Goal: Check status: Check status

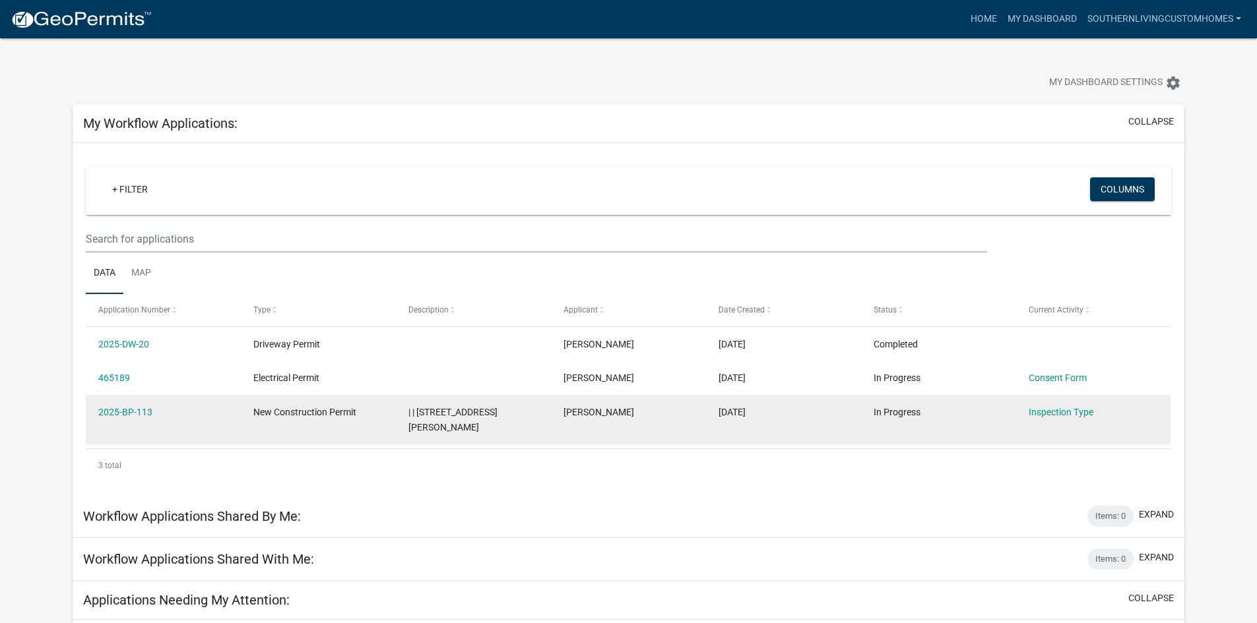
click at [799, 407] on div "[DATE]" at bounding box center [782, 412] width 129 height 15
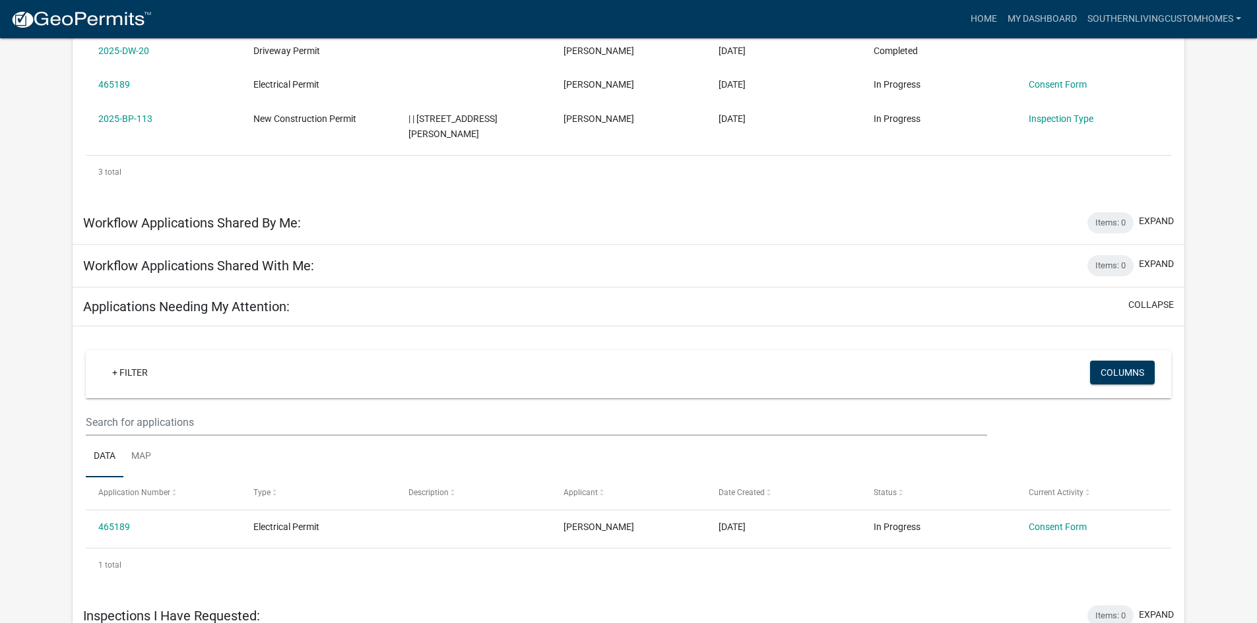
scroll to position [308, 0]
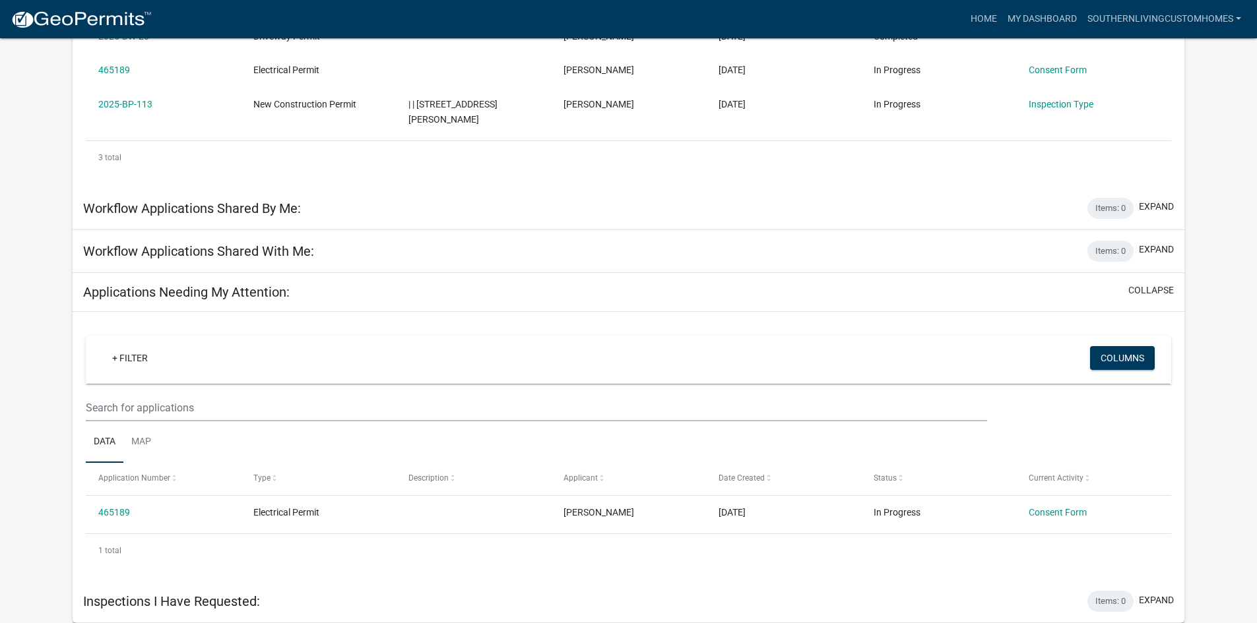
click at [94, 18] on img at bounding box center [81, 20] width 141 height 20
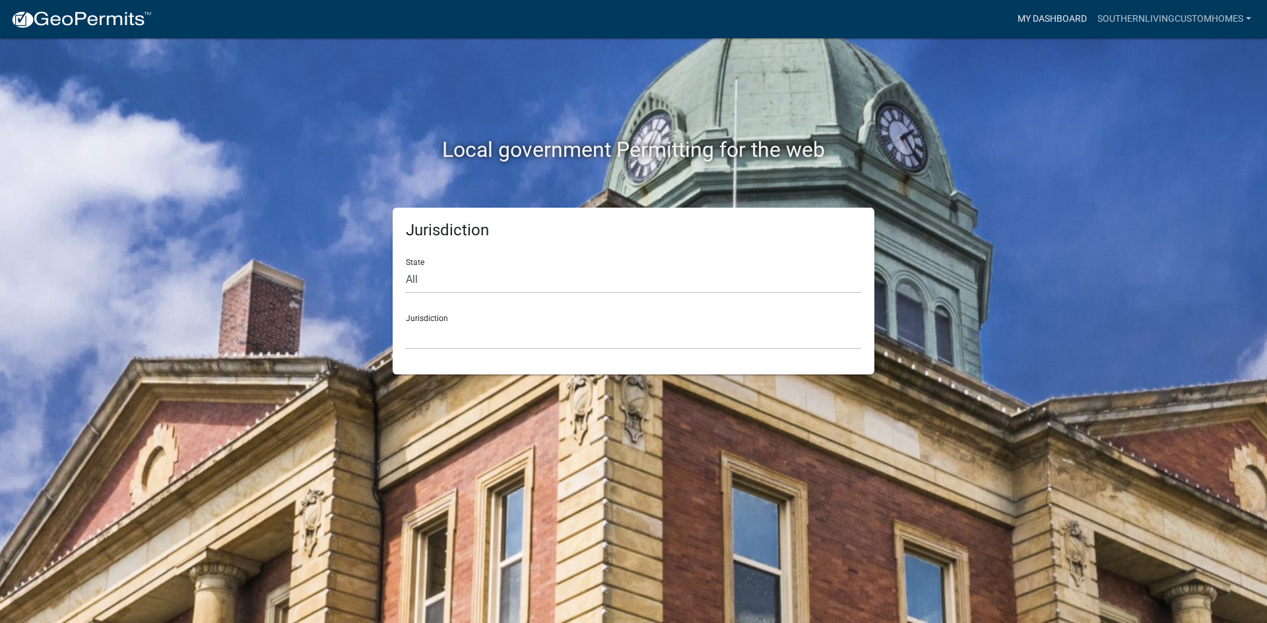
click at [1065, 16] on link "My Dashboard" at bounding box center [1052, 19] width 80 height 25
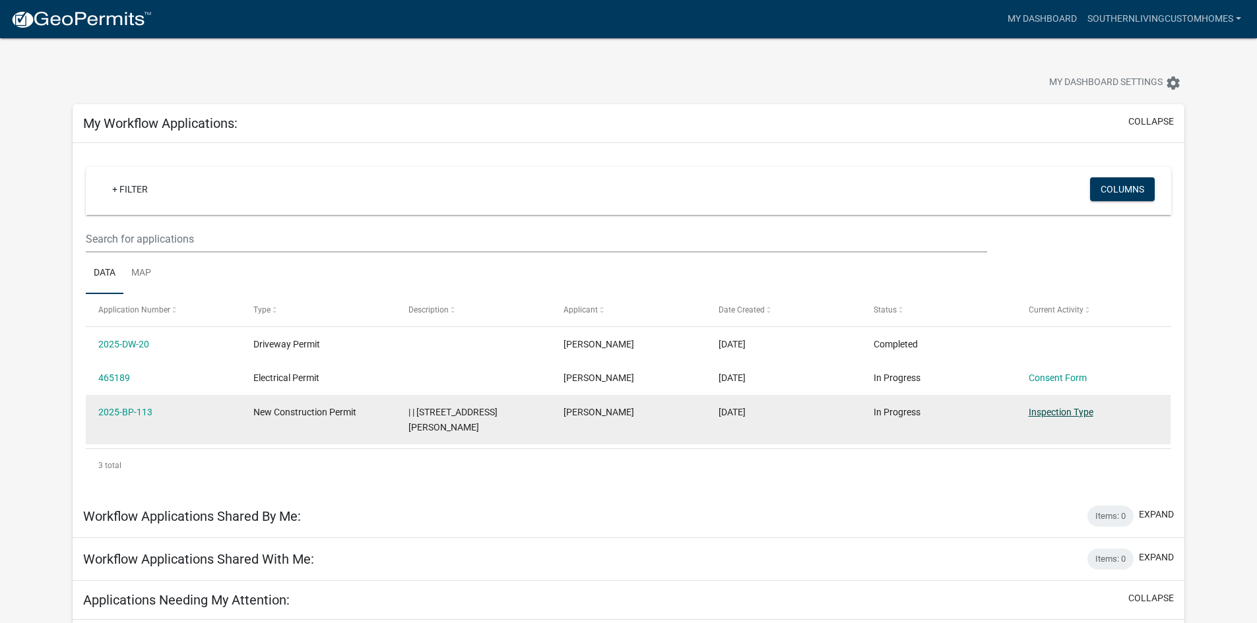
click at [1067, 440] on datatable-body-cell "Inspection Type" at bounding box center [1092, 419] width 155 height 49
